Goal: Task Accomplishment & Management: Manage account settings

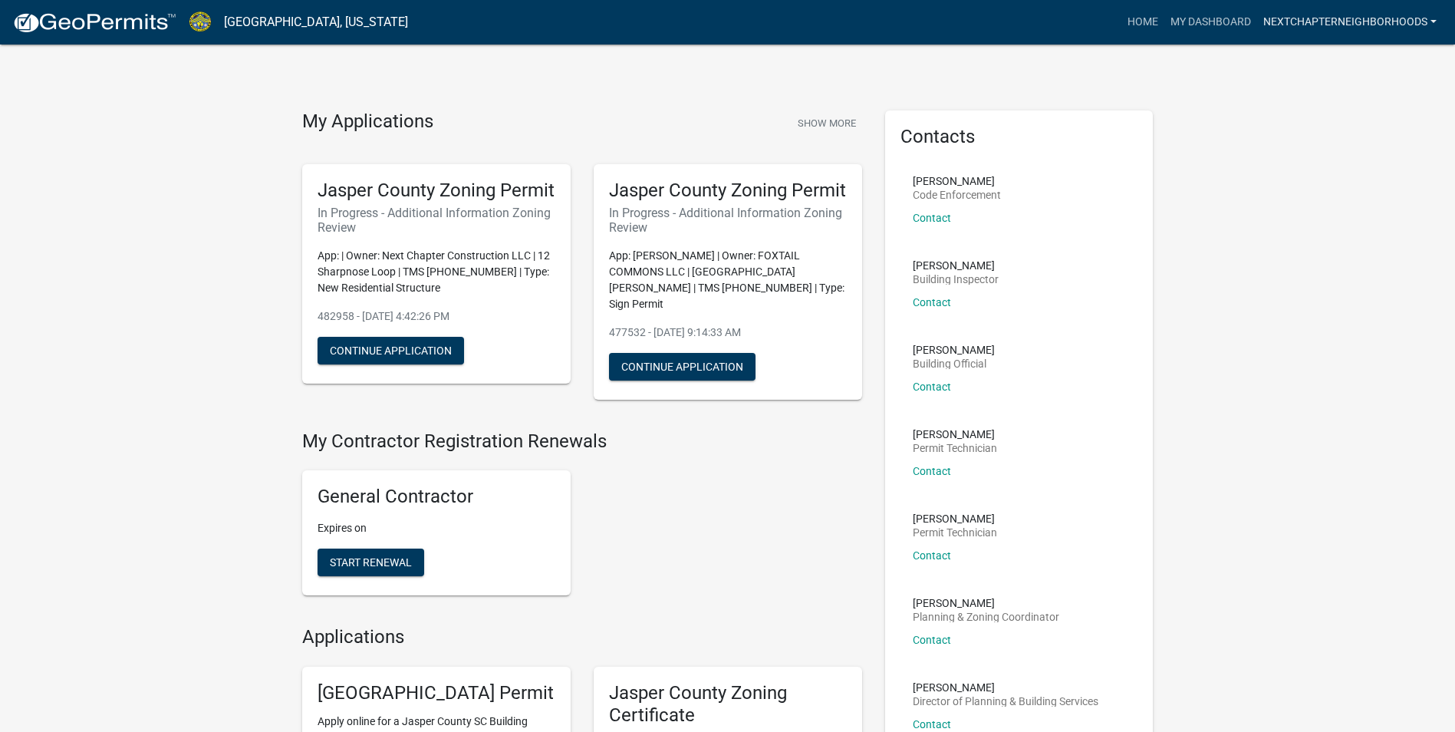
click at [1424, 15] on link "Nextchapterneighborhoods" at bounding box center [1351, 22] width 186 height 29
click at [1386, 56] on link "Account" at bounding box center [1381, 63] width 123 height 37
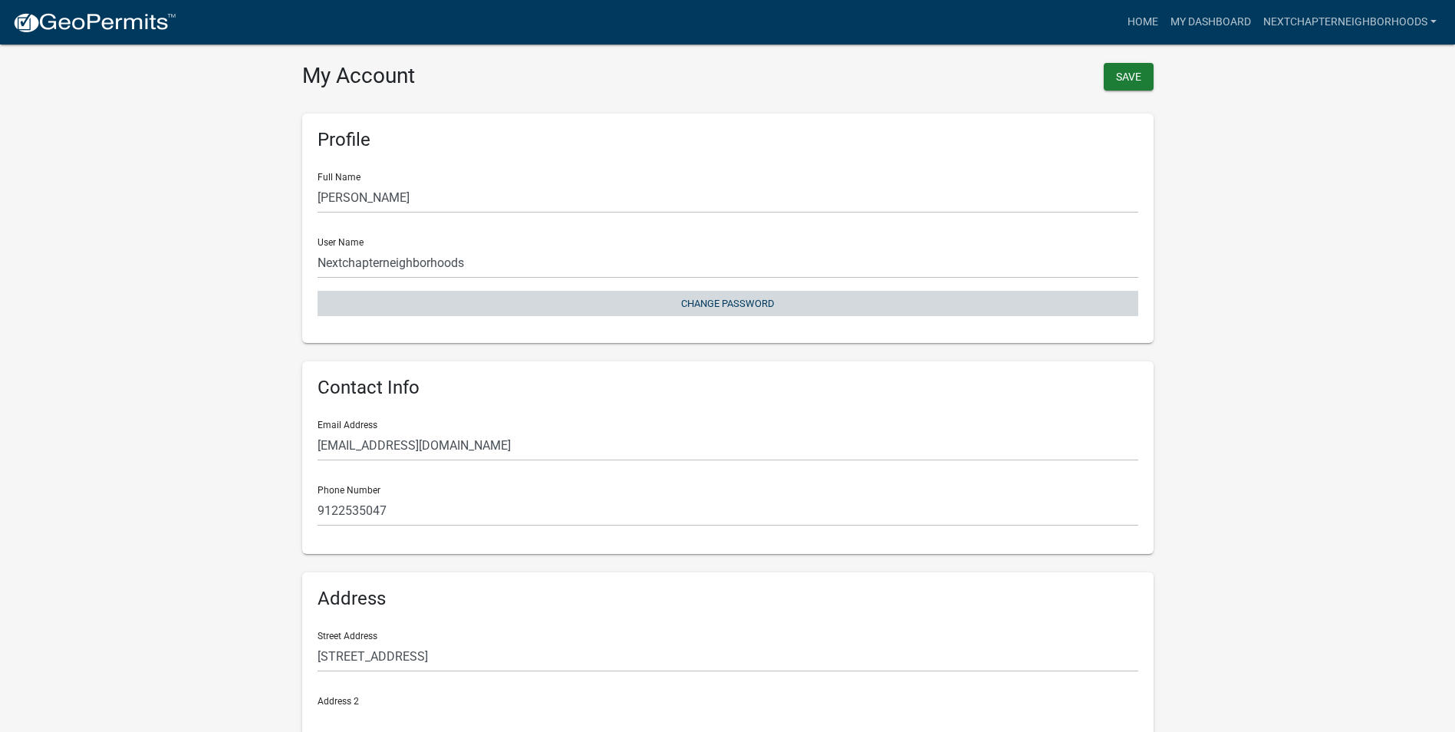
click at [718, 303] on button "Change Password" at bounding box center [728, 303] width 821 height 25
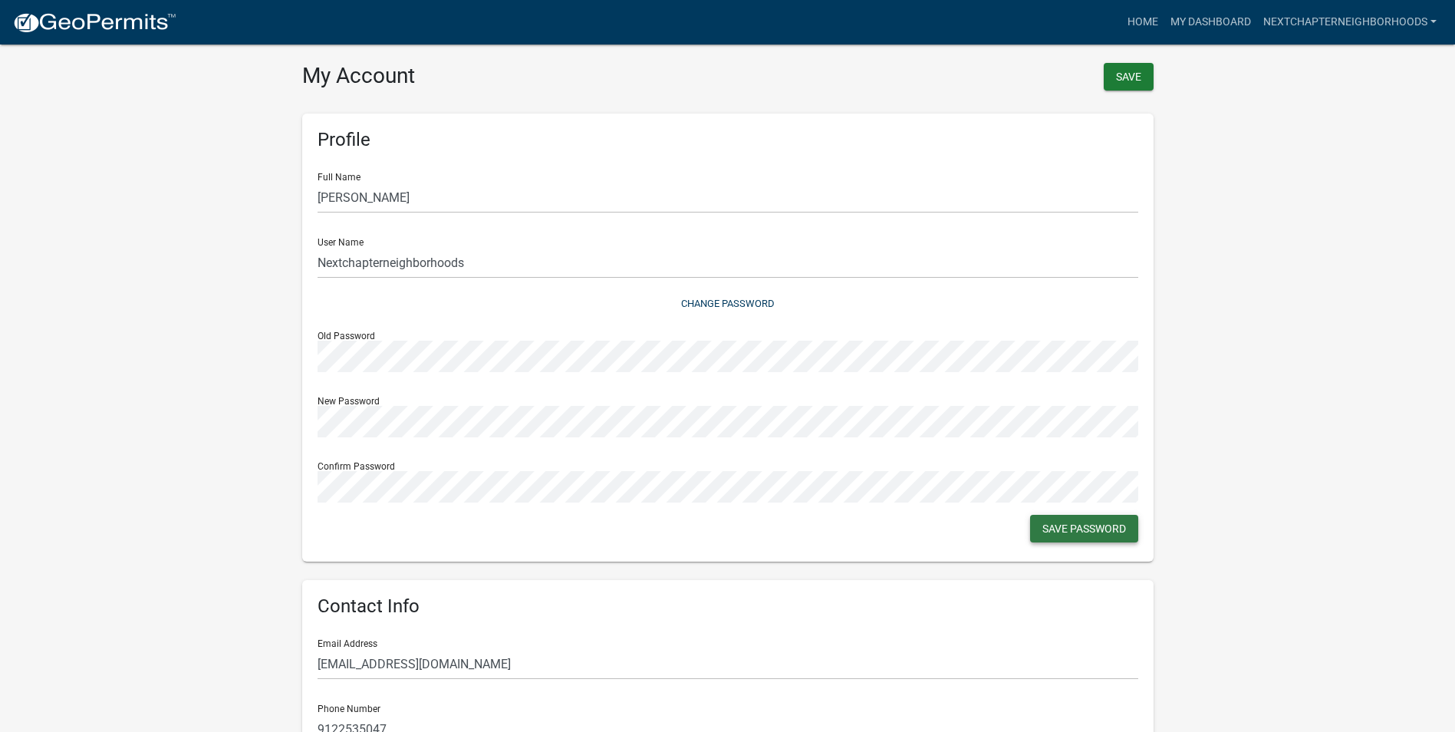
click at [1063, 523] on button "Save Password" at bounding box center [1084, 529] width 108 height 28
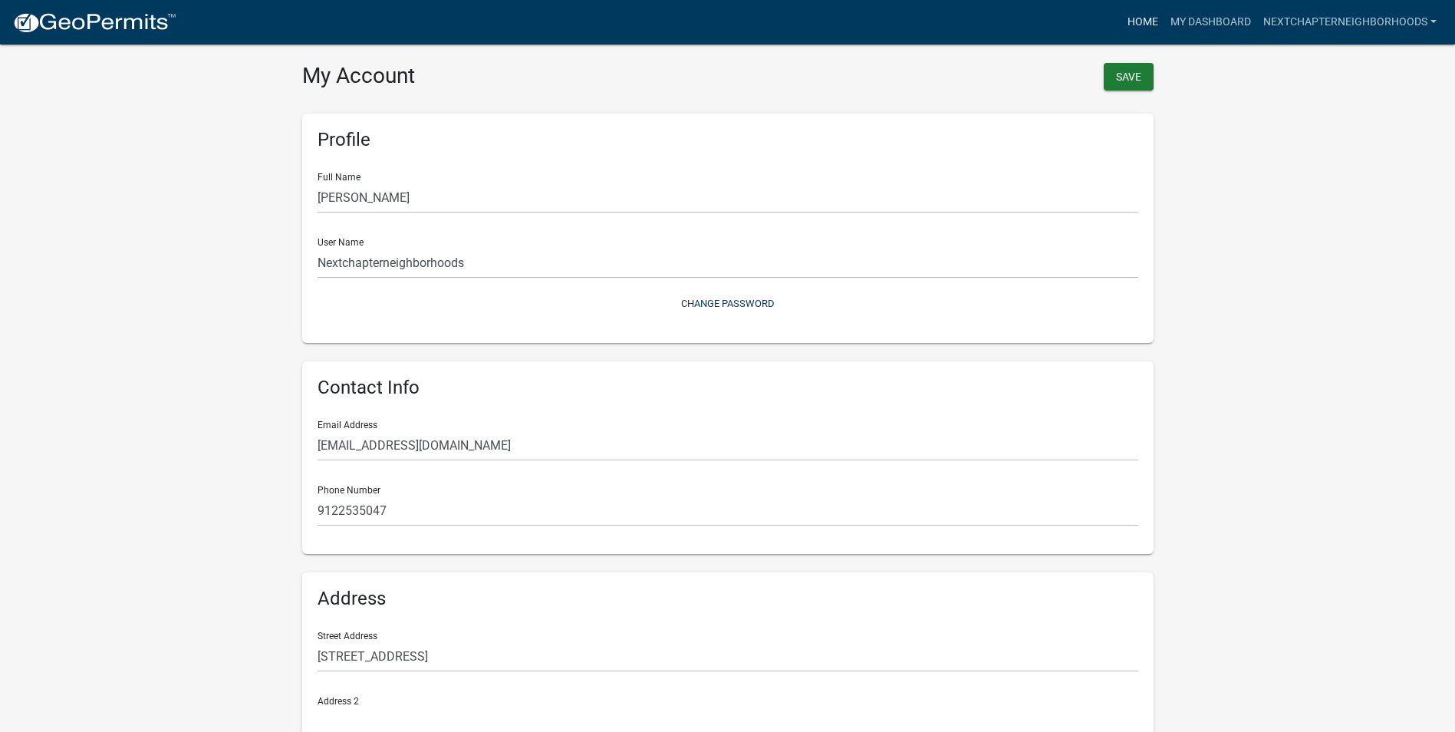
click at [1145, 20] on link "Home" at bounding box center [1143, 22] width 43 height 29
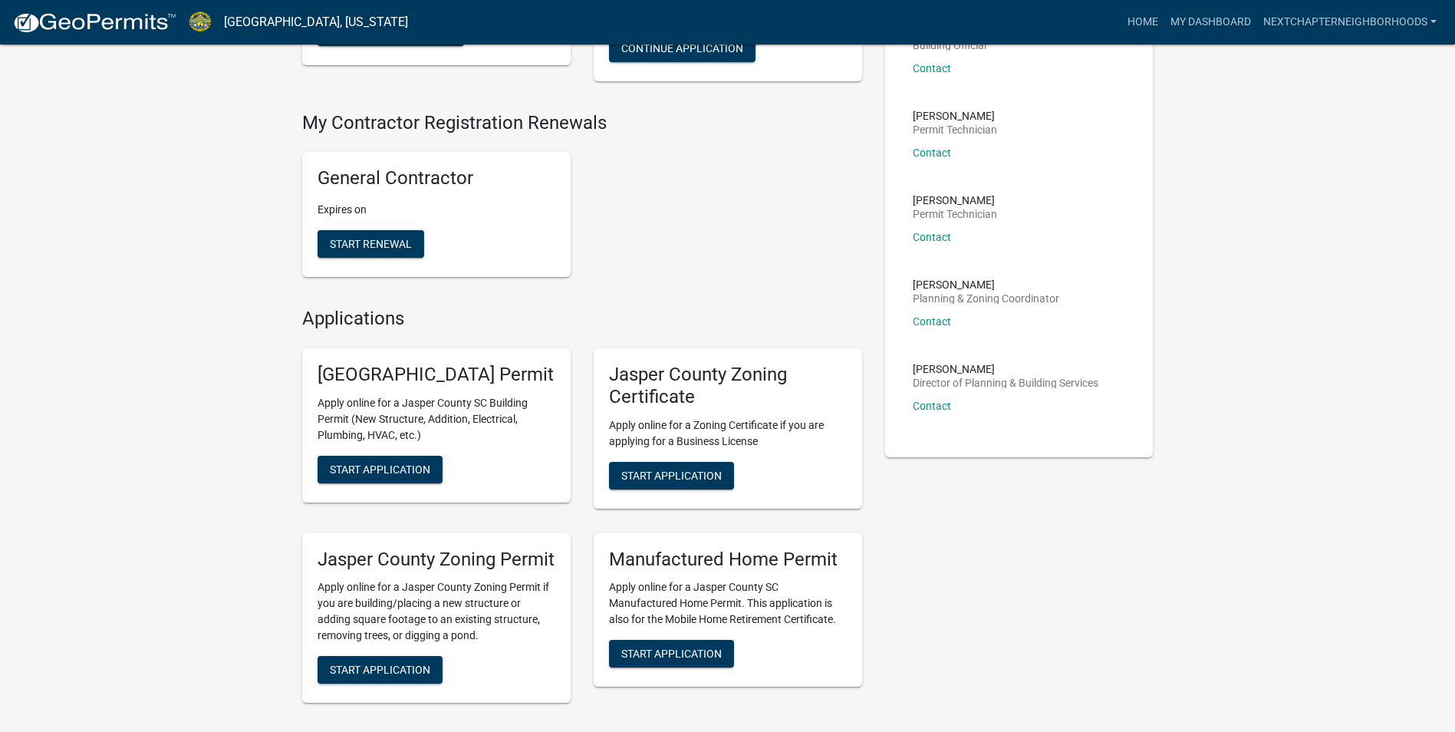
scroll to position [153, 0]
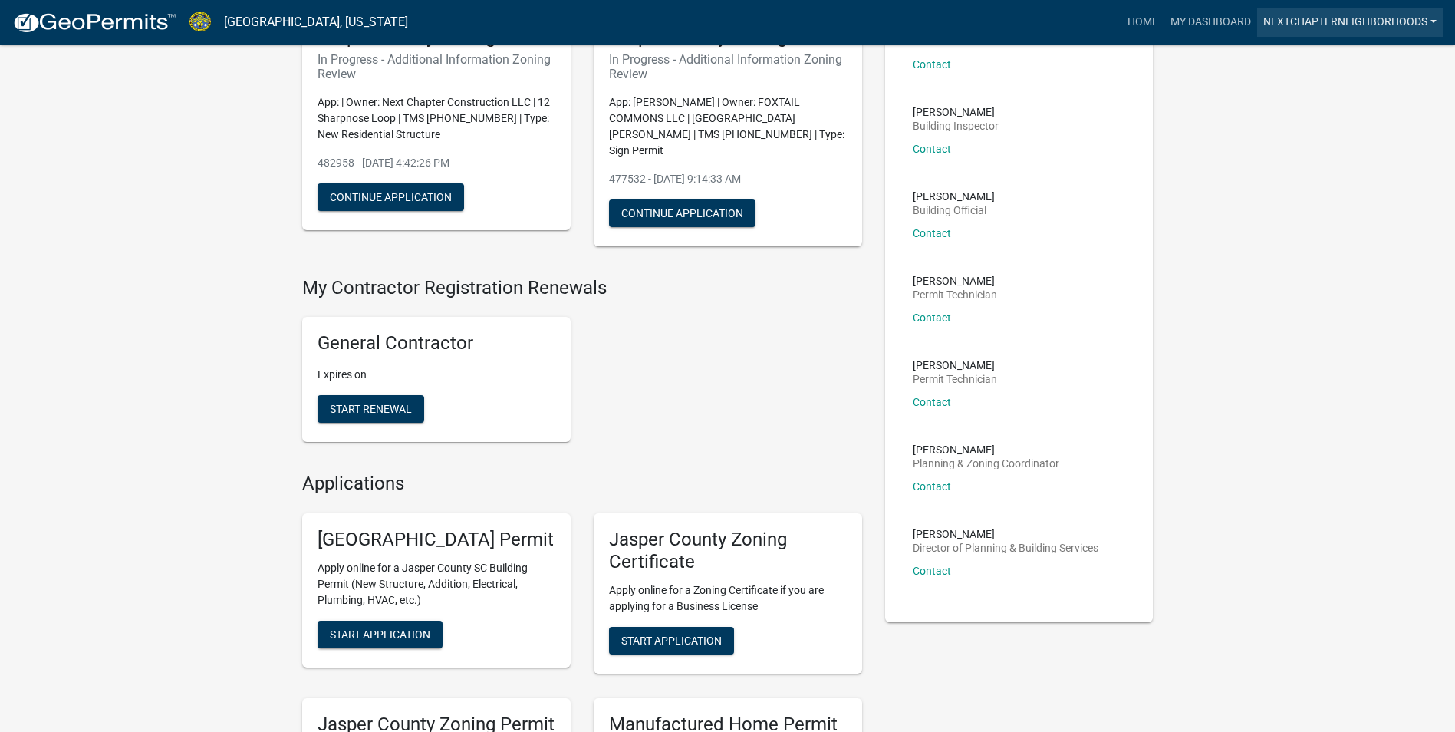
click at [1291, 21] on link "Nextchapterneighborhoods" at bounding box center [1351, 22] width 186 height 29
click at [1363, 59] on link "Account" at bounding box center [1381, 63] width 123 height 37
